Goal: Book appointment/travel/reservation

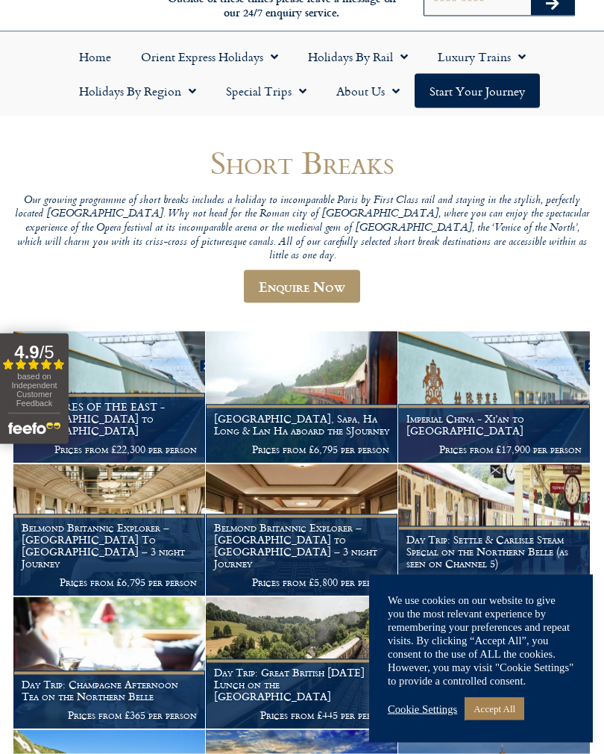
scroll to position [67, 0]
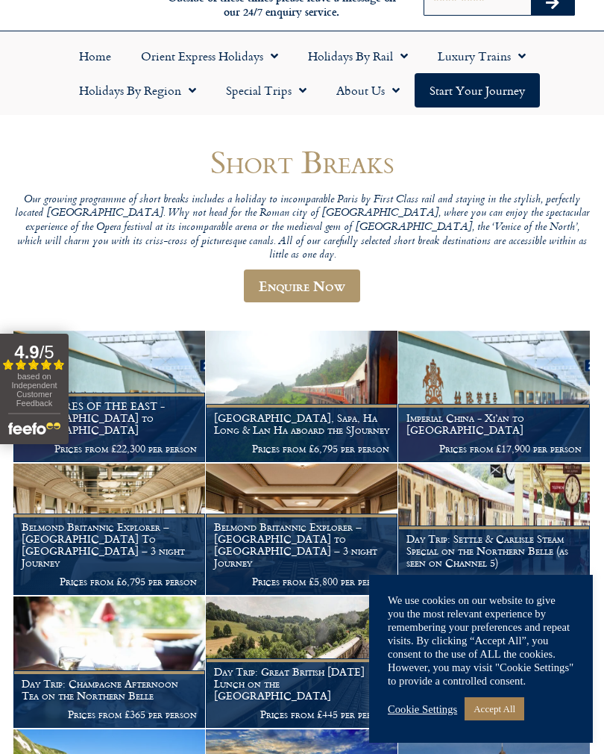
click at [193, 98] on span "Menu" at bounding box center [188, 90] width 15 height 27
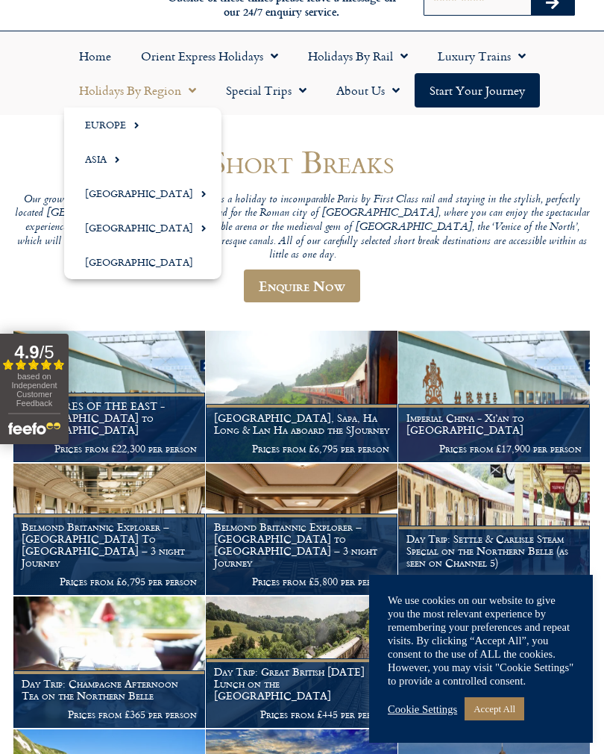
click at [134, 125] on span "Menu" at bounding box center [132, 125] width 13 height 25
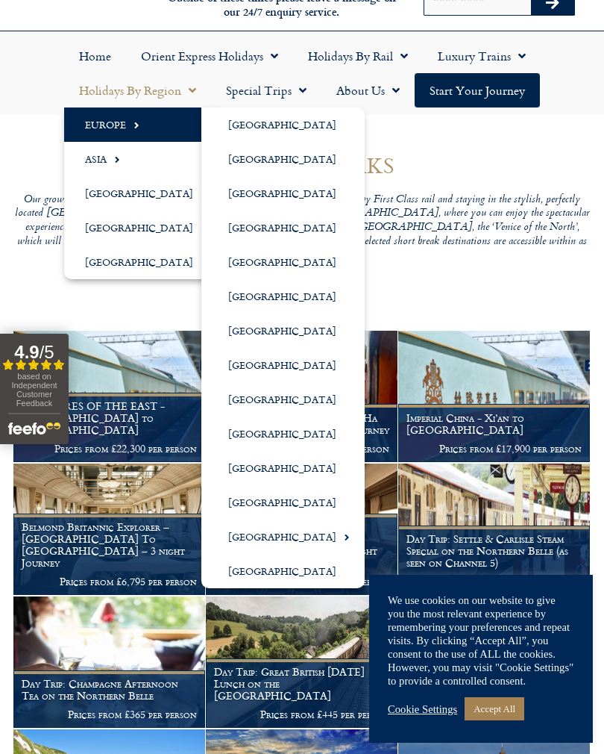
click at [264, 295] on link "[GEOGRAPHIC_DATA]" at bounding box center [282, 296] width 163 height 34
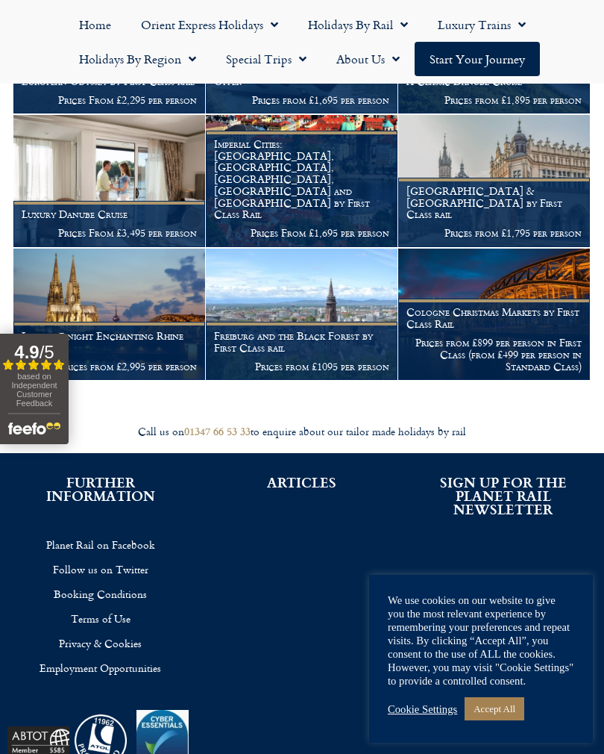
scroll to position [448, 0]
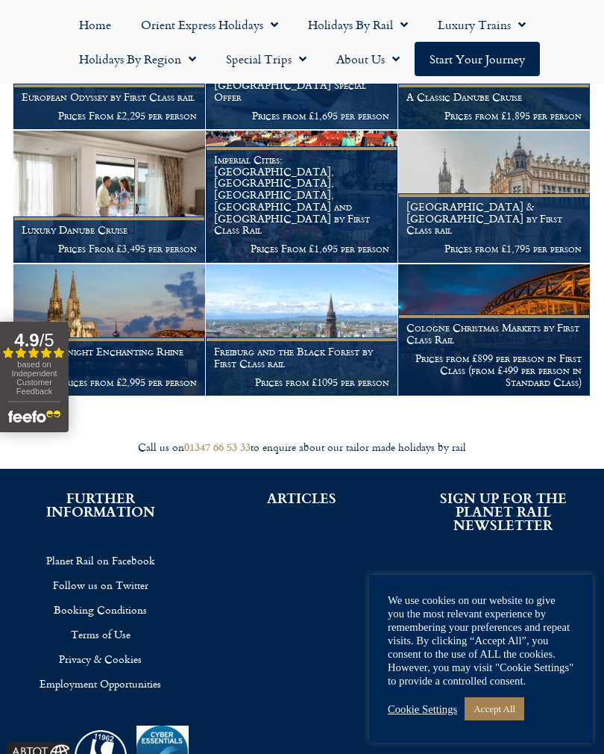
scroll to position [370, 0]
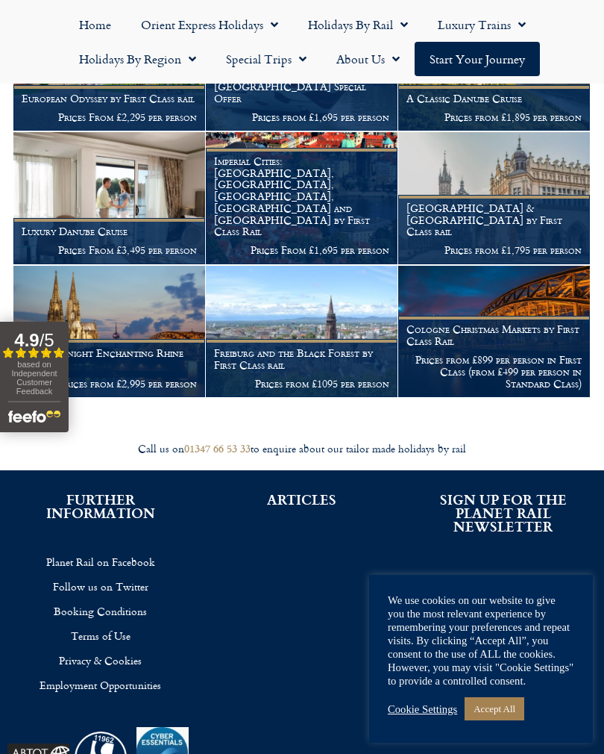
click at [322, 339] on figcaption "Freiburg and the Black Forest by First Class rail Prices from £1095 per person" at bounding box center [302, 367] width 192 height 57
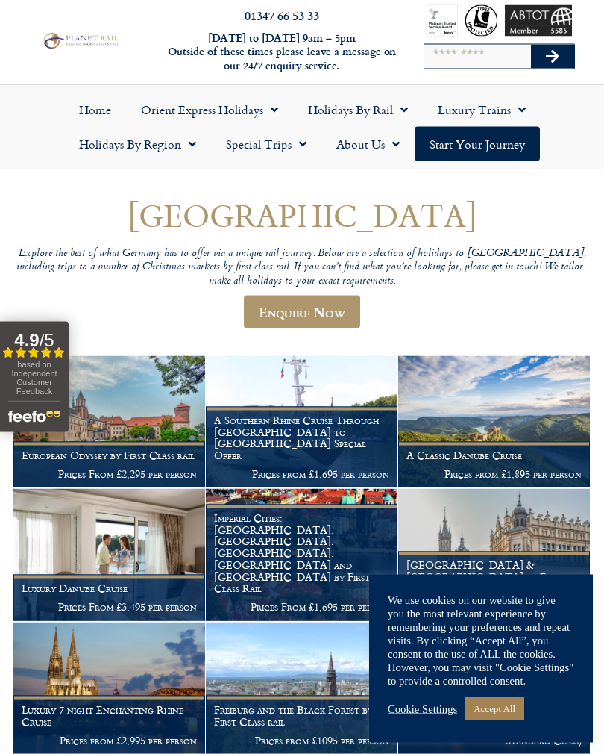
scroll to position [0, 0]
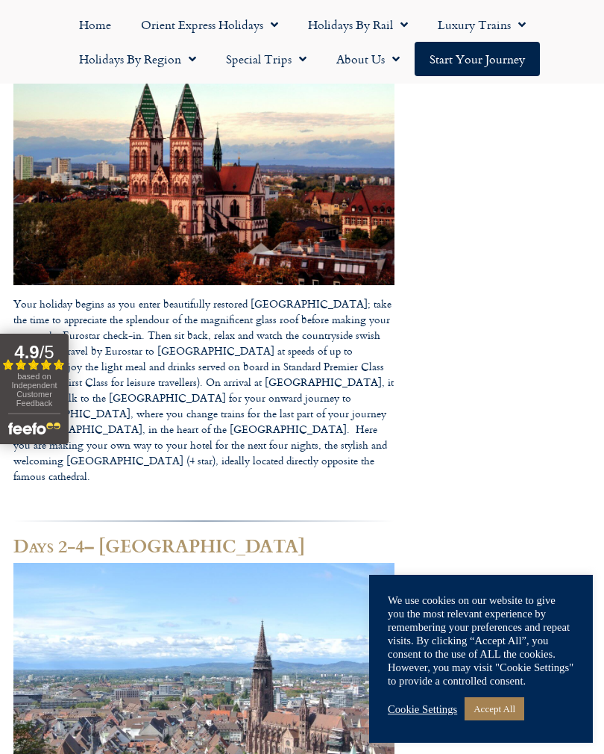
scroll to position [619, 0]
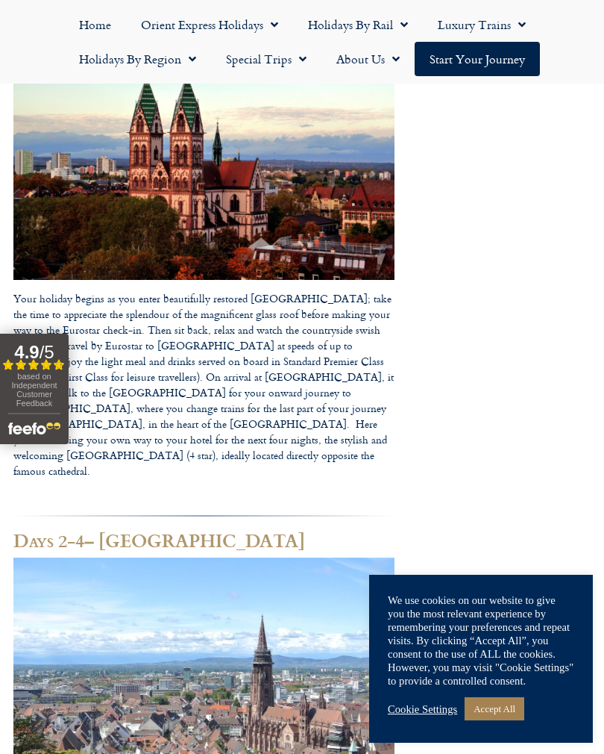
click at [510, 720] on link "Accept All" at bounding box center [495, 708] width 60 height 23
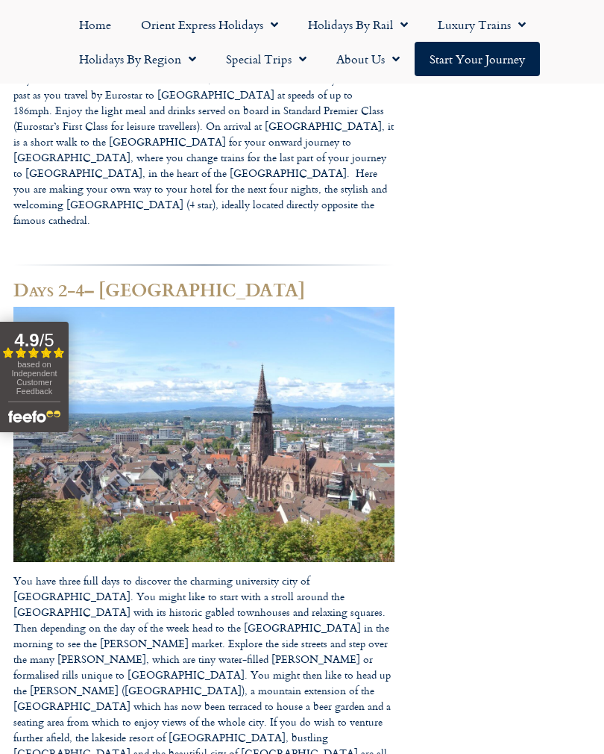
scroll to position [795, 0]
